Goal: Information Seeking & Learning: Learn about a topic

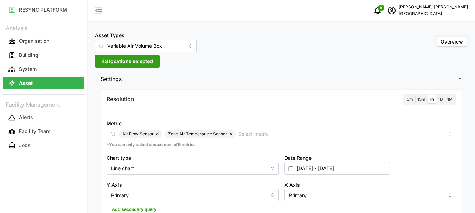
click at [422, 99] on span "15m" at bounding box center [421, 99] width 8 height 5
click at [415, 96] on input "15m" at bounding box center [415, 96] width 0 height 0
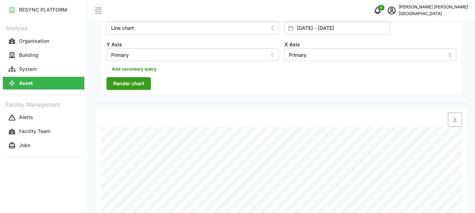
click at [135, 82] on span "Render chart" at bounding box center [128, 84] width 31 height 12
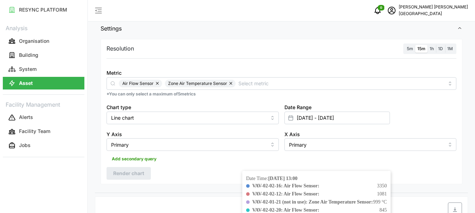
scroll to position [34, 0]
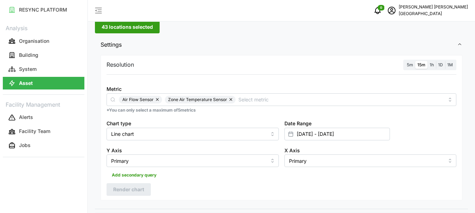
click at [433, 63] on span "1h" at bounding box center [432, 64] width 4 height 5
click at [428, 61] on input "1h" at bounding box center [428, 61] width 0 height 0
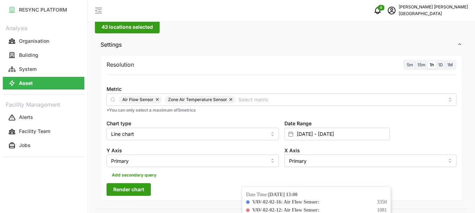
click at [421, 65] on span "15m" at bounding box center [421, 64] width 8 height 5
click at [415, 61] on input "15m" at bounding box center [415, 61] width 0 height 0
click at [295, 136] on div at bounding box center [291, 134] width 12 height 12
click at [131, 186] on span "Render chart" at bounding box center [128, 190] width 31 height 12
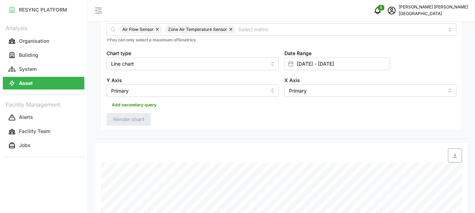
scroll to position [210, 0]
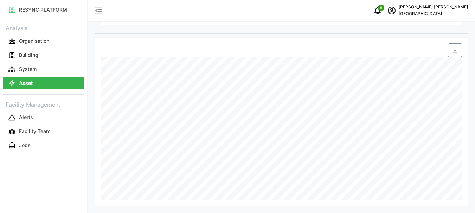
click at [56, 81] on button "Asset" at bounding box center [44, 83] width 82 height 13
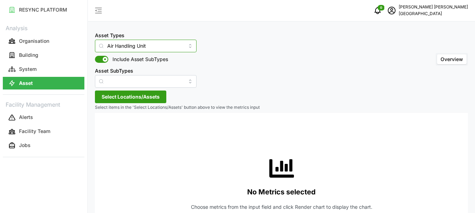
click at [178, 47] on input "Air Handling Unit" at bounding box center [146, 46] width 102 height 13
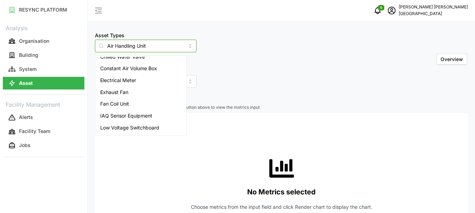
scroll to position [77, 0]
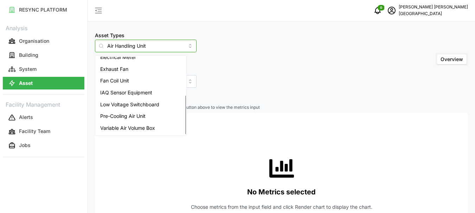
click at [126, 126] on span "Variable Air Volume Box" at bounding box center [127, 128] width 55 height 8
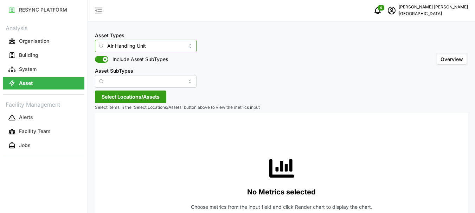
type input "Variable Air Volume Box"
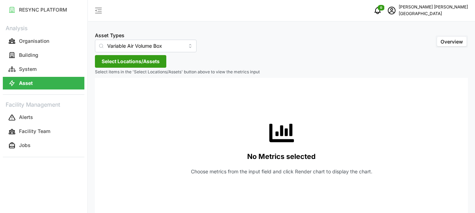
click at [141, 63] on span "Select Locations/Assets" at bounding box center [131, 62] width 58 height 12
click at [116, 62] on span "Select Locations/Assets" at bounding box center [131, 62] width 58 height 12
click at [124, 64] on span "Select Locations/Assets" at bounding box center [131, 62] width 58 height 12
click at [396, 11] on icon "schedule" at bounding box center [391, 10] width 8 height 8
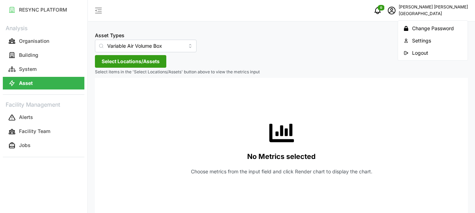
click at [418, 50] on div "Logout" at bounding box center [437, 53] width 50 height 8
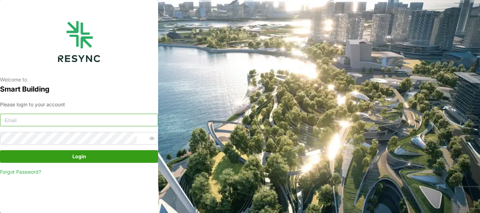
type input "[PERSON_NAME][EMAIL_ADDRESS][DOMAIN_NAME]"
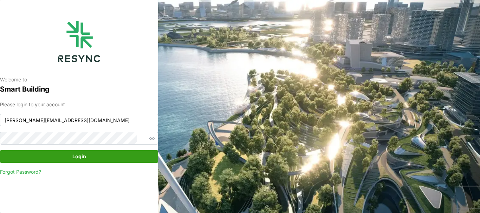
click at [104, 159] on span "Login" at bounding box center [79, 157] width 145 height 12
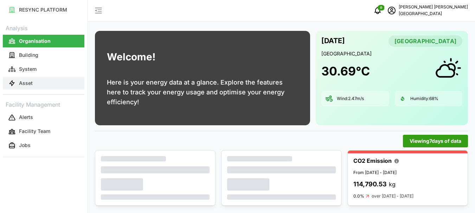
click at [19, 81] on button "Asset" at bounding box center [44, 83] width 82 height 13
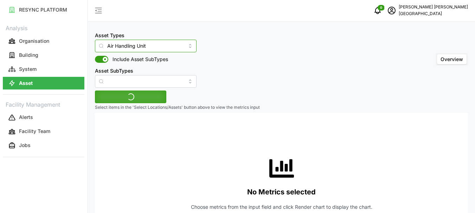
click at [138, 44] on input "Air Handling Unit" at bounding box center [146, 46] width 102 height 13
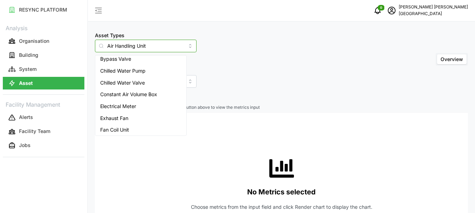
scroll to position [77, 0]
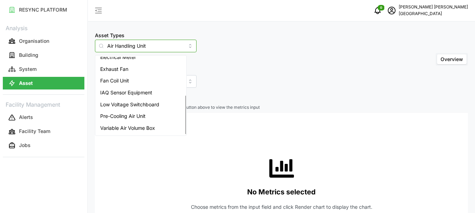
click at [121, 127] on span "Variable Air Volume Box" at bounding box center [127, 128] width 55 height 8
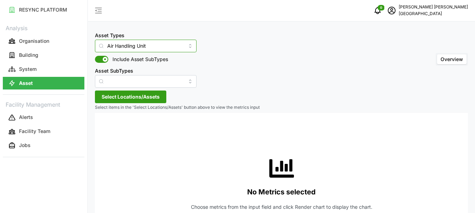
type input "Variable Air Volume Box"
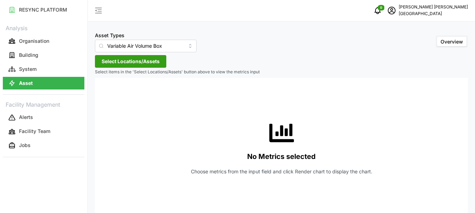
click at [131, 61] on span "Select Locations/Assets" at bounding box center [131, 62] width 58 height 12
click at [105, 93] on icon at bounding box center [104, 93] width 6 height 6
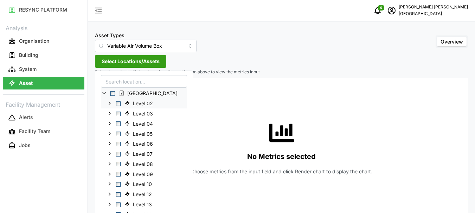
click at [118, 103] on span "Select Level 02" at bounding box center [118, 104] width 5 height 5
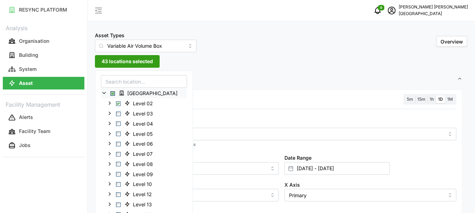
click at [421, 100] on span "15m" at bounding box center [421, 99] width 8 height 5
click at [415, 96] on input "15m" at bounding box center [415, 96] width 0 height 0
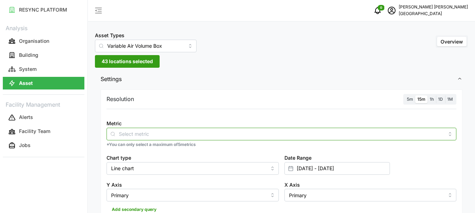
click at [127, 133] on input "Metric" at bounding box center [281, 134] width 325 height 8
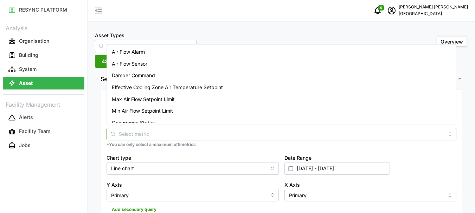
click at [136, 64] on span "Air Flow Sensor" at bounding box center [130, 64] width 36 height 8
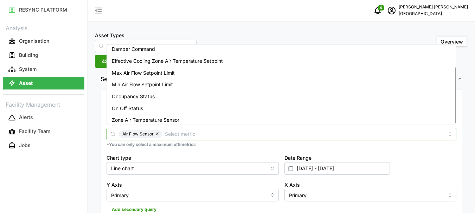
scroll to position [29, 0]
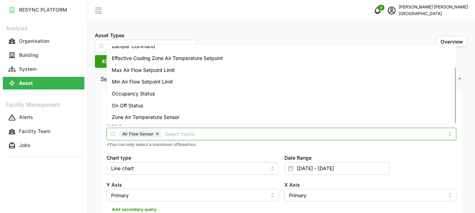
click at [139, 118] on span "Zone Air Temperature Sensor" at bounding box center [146, 118] width 68 height 8
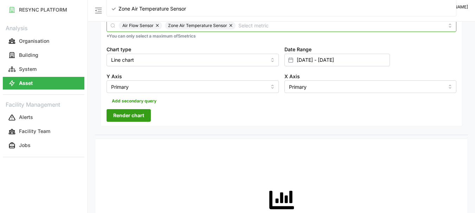
scroll to position [105, 0]
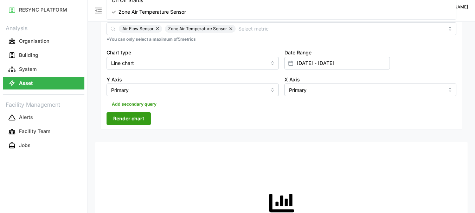
click at [134, 118] on span "Render chart" at bounding box center [128, 119] width 31 height 12
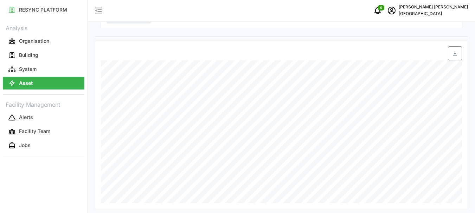
scroll to position [210, 0]
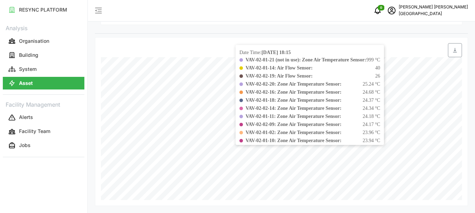
click at [380, 122] on span "24.17 °C" at bounding box center [372, 124] width 18 height 7
click at [380, 111] on div "VAV-02-02-14: Zone Air Temperature Sensor: 24.34 °C" at bounding box center [313, 108] width 135 height 7
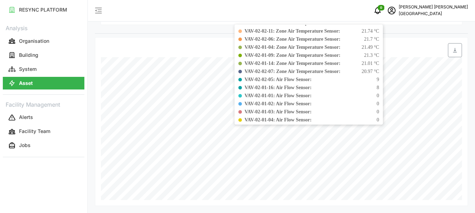
scroll to position [352, 0]
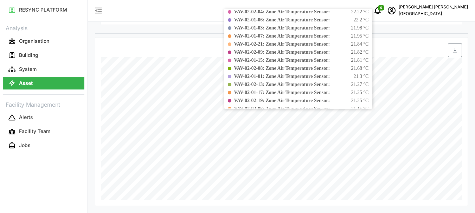
click at [368, 86] on span "21.27 °C" at bounding box center [360, 84] width 18 height 7
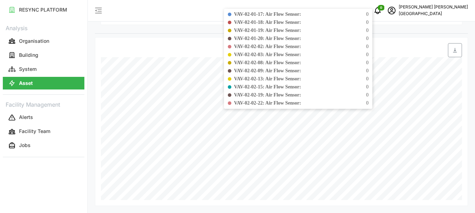
scroll to position [610, 0]
